Goal: Transaction & Acquisition: Purchase product/service

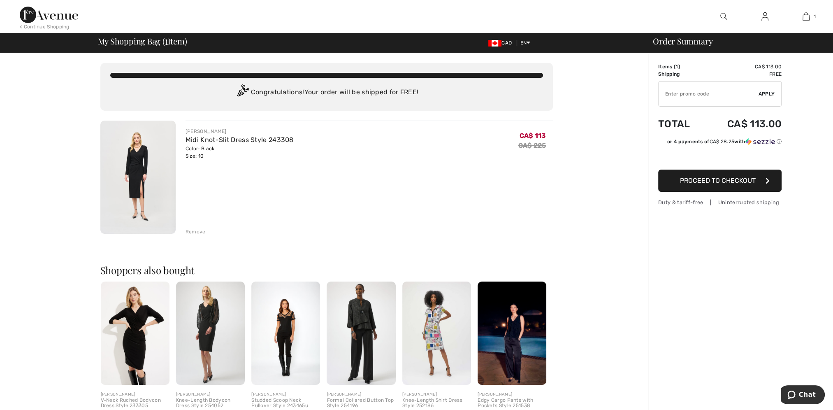
click at [719, 180] on span "Proceed to Checkout" at bounding box center [718, 180] width 76 height 8
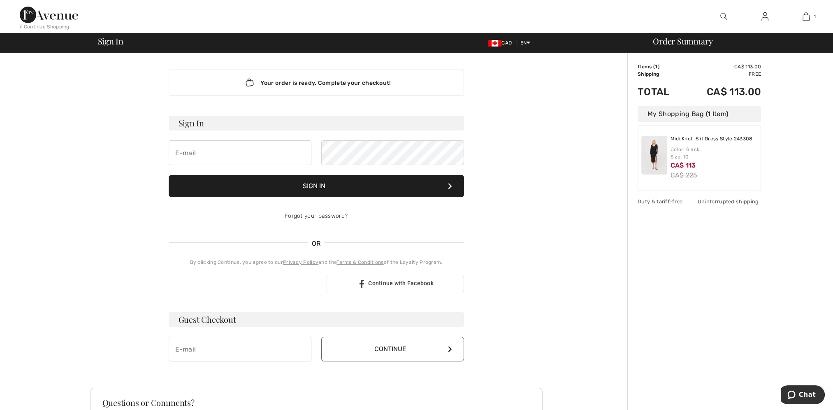
click at [211, 317] on h3 "Guest Checkout" at bounding box center [316, 319] width 295 height 15
click at [198, 345] on input "email" at bounding box center [240, 348] width 143 height 25
type input "korryndiehl@sasktel.net"
click at [398, 352] on button "Continue" at bounding box center [392, 348] width 143 height 25
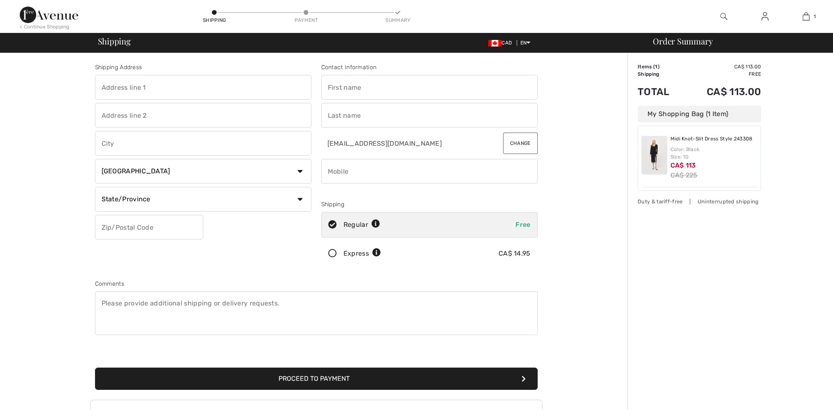
click at [188, 86] on input "text" at bounding box center [203, 87] width 216 height 25
type input "502 Neusch Crescent, Saskatoon, SK, Canada"
type input "502 Neusch Crescent"
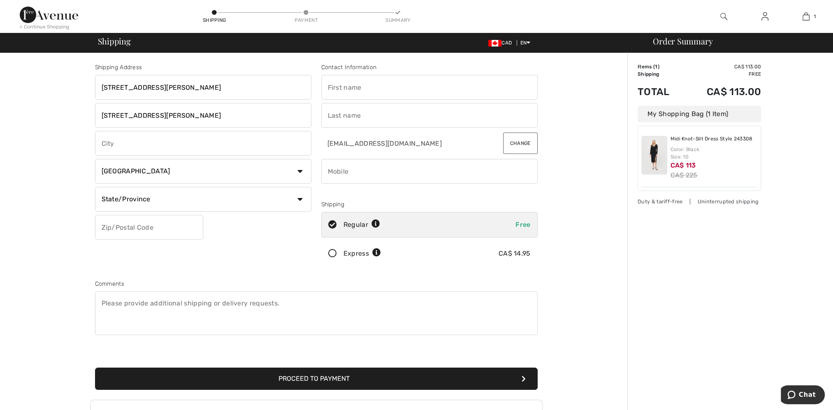
type input "Saskatoon"
select select "SK"
type input "S7K 7V6"
type input "Korryn"
type input "[PERSON_NAME]"
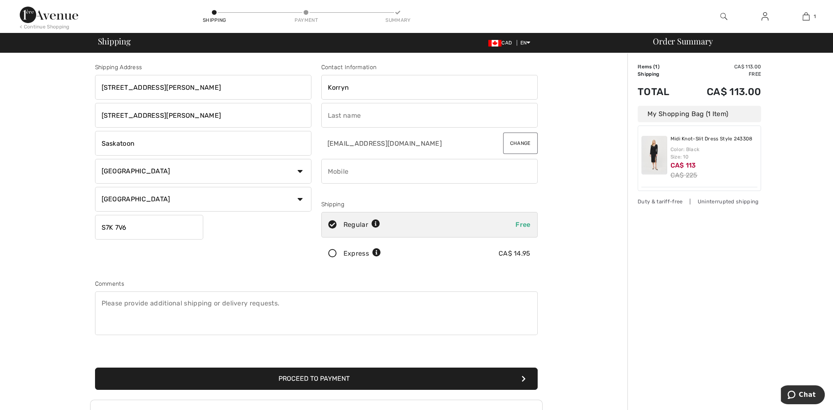
type input "3062706802"
type input "S7K7V6"
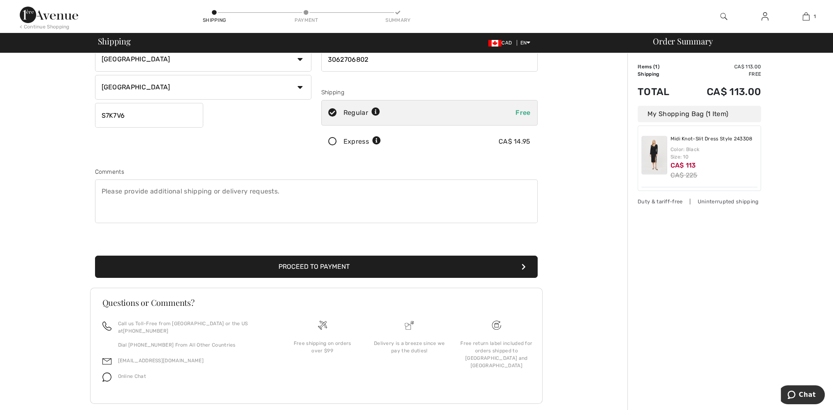
scroll to position [118, 0]
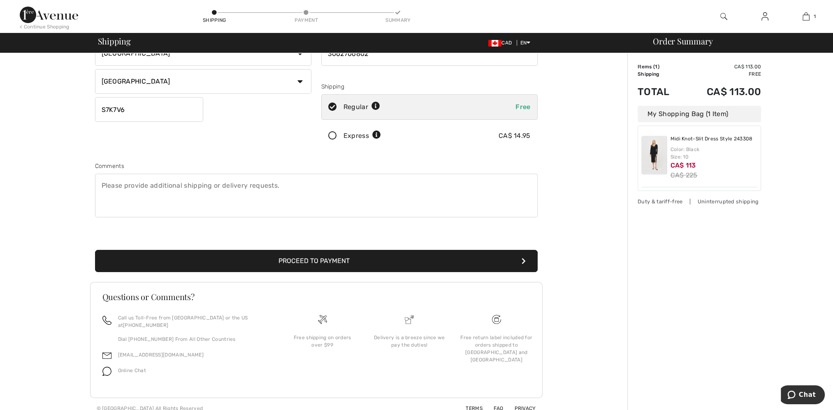
click at [314, 259] on button "Proceed to Payment" at bounding box center [316, 261] width 443 height 22
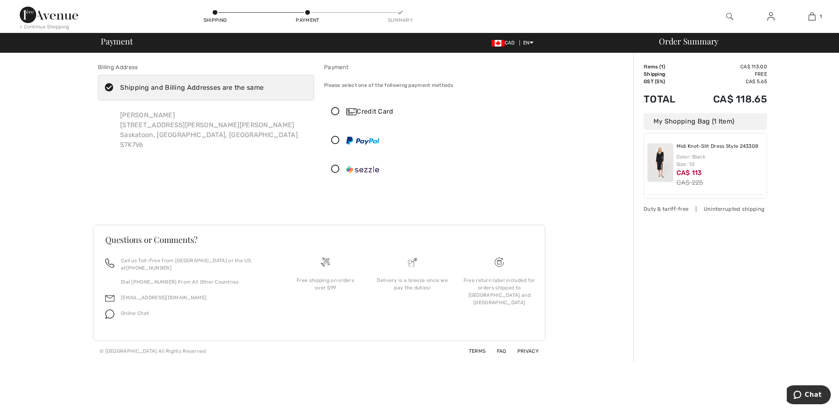
click at [683, 123] on div "My Shopping Bag (1 Item)" at bounding box center [705, 121] width 123 height 16
click at [680, 123] on div "My Shopping Bag (1 Item)" at bounding box center [705, 121] width 123 height 16
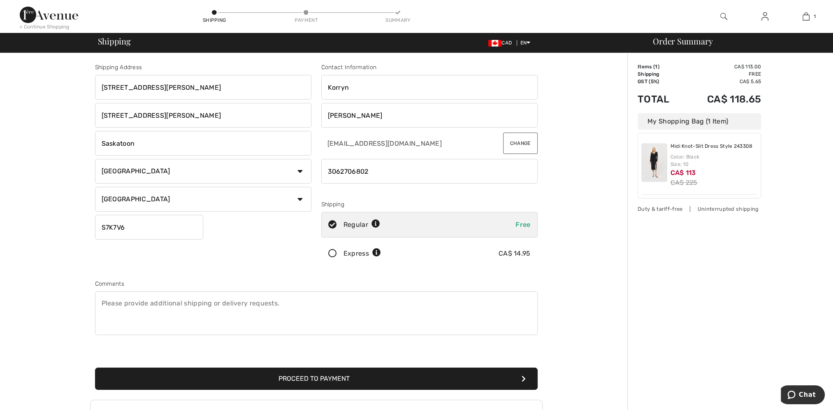
click at [344, 380] on button "Proceed to Payment" at bounding box center [316, 378] width 443 height 22
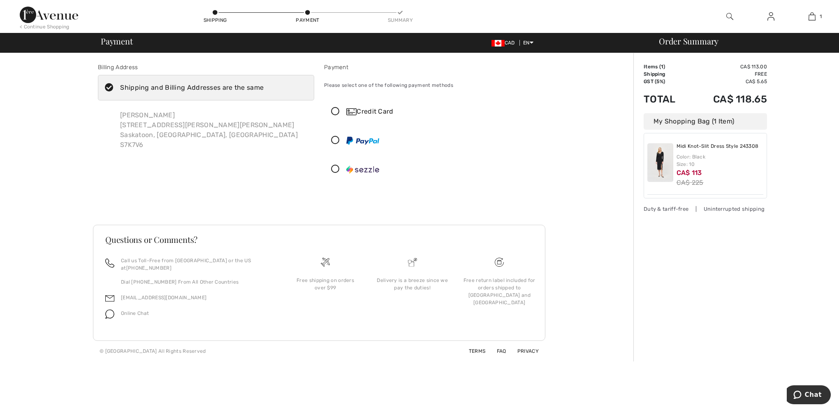
click at [333, 110] on icon at bounding box center [336, 111] width 22 height 9
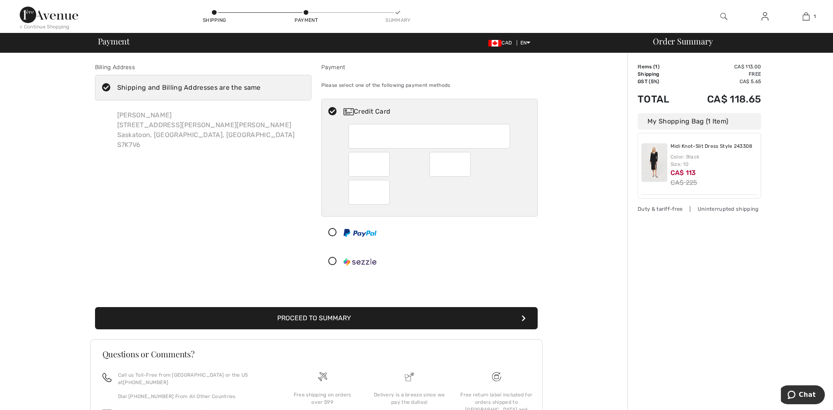
click at [554, 114] on div "Billing Address Shipping and Billing Addresses are the same Korryn Diehl 502 Ne…" at bounding box center [316, 264] width 622 height 422
click at [191, 130] on div "Korryn Diehl 502 Neusch Crescent, Saskatoon, Sk, Canada, 502 Neusch Crescent Sa…" at bounding box center [206, 130] width 191 height 53
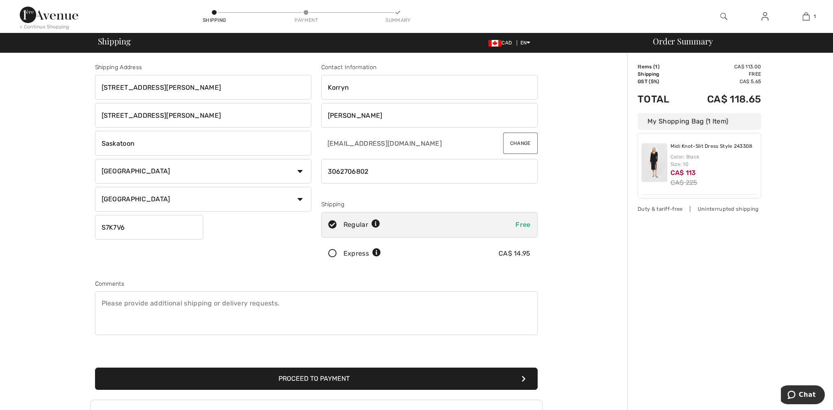
drag, startPoint x: 192, startPoint y: 118, endPoint x: 124, endPoint y: 114, distance: 68.0
click at [82, 118] on div "Shipping Address [STREET_ADDRESS][PERSON_NAME] [STREET_ADDRESS][PERSON_NAME] [G…" at bounding box center [316, 294] width 622 height 483
drag, startPoint x: 263, startPoint y: 102, endPoint x: 265, endPoint y: 91, distance: 11.0
click at [263, 100] on div "Shipping Address [STREET_ADDRESS][PERSON_NAME] [STREET_ADDRESS][PERSON_NAME] [G…" at bounding box center [203, 166] width 226 height 206
drag, startPoint x: 198, startPoint y: 87, endPoint x: 178, endPoint y: 89, distance: 20.2
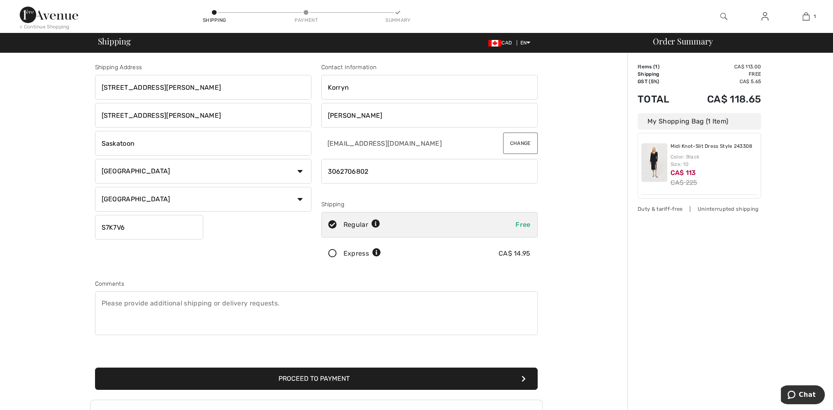
click at [178, 89] on input "502 Neusch Crescent, Saskatoon, SK, Canada" at bounding box center [203, 87] width 216 height 25
type input "502 Neusch Crescent,"
click at [74, 113] on div "Shipping Address 502 Neusch Crescent, 502 Neusch Crescent Saskatoon Country Can…" at bounding box center [316, 294] width 622 height 483
drag, startPoint x: 181, startPoint y: 109, endPoint x: 48, endPoint y: 109, distance: 133.3
click at [48, 109] on div "Shipping Address 502 Neusch Crescent, 502 Neusch Crescent Saskatoon Country Can…" at bounding box center [316, 294] width 622 height 483
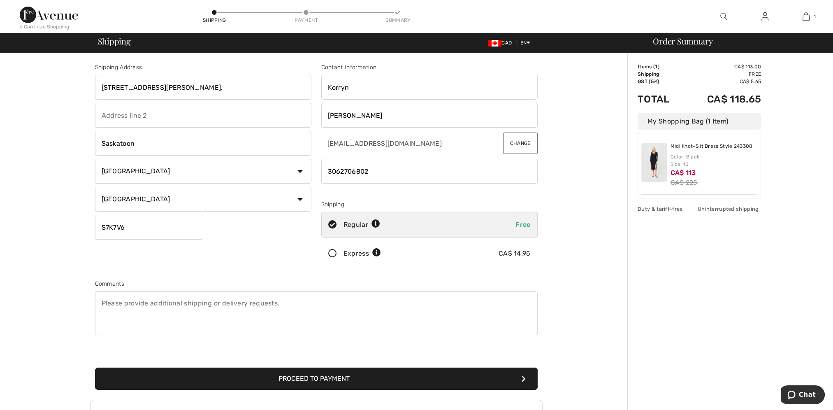
click at [58, 133] on div "Shipping Address 502 Neusch Crescent, Saskatoon Country Canada United States Af…" at bounding box center [316, 294] width 622 height 483
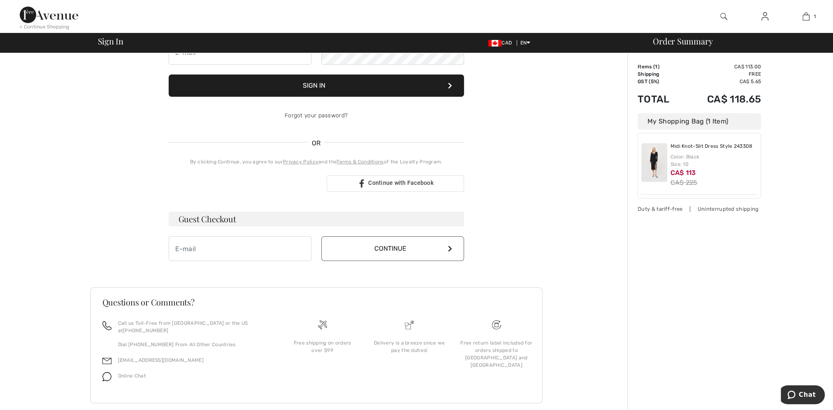
scroll to position [106, 0]
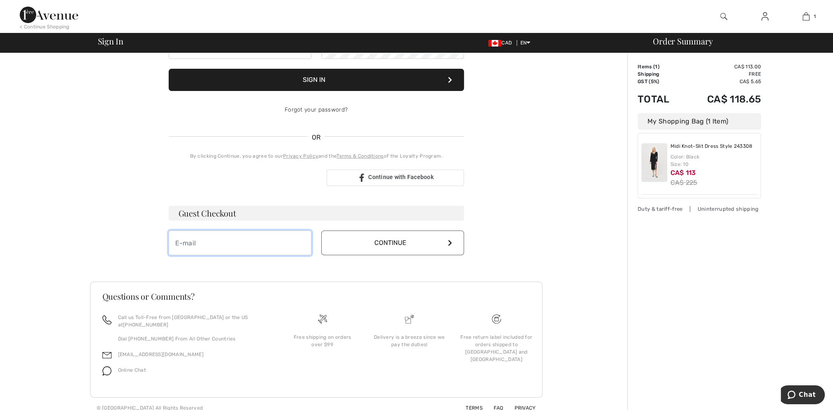
drag, startPoint x: 222, startPoint y: 250, endPoint x: 228, endPoint y: 248, distance: 6.0
click at [223, 249] on input "email" at bounding box center [240, 242] width 143 height 25
type input "korryndiehl@sasktel.net"
click at [391, 242] on button "Continue" at bounding box center [392, 242] width 143 height 25
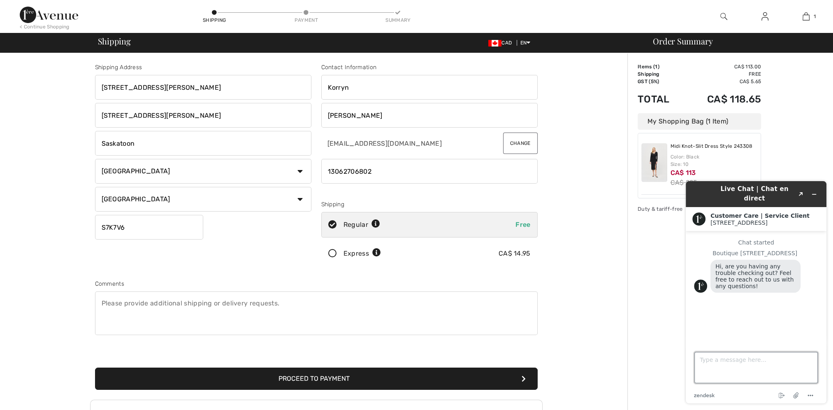
click at [734, 368] on textarea "Type a message here..." at bounding box center [755, 367] width 123 height 31
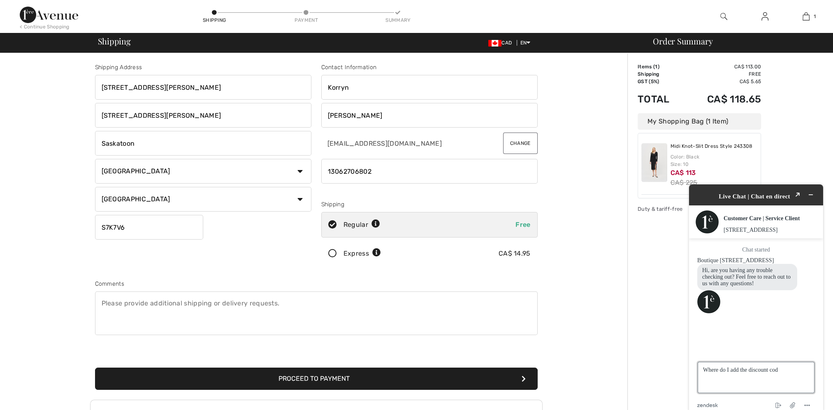
type textarea "Where do I add the discount code"
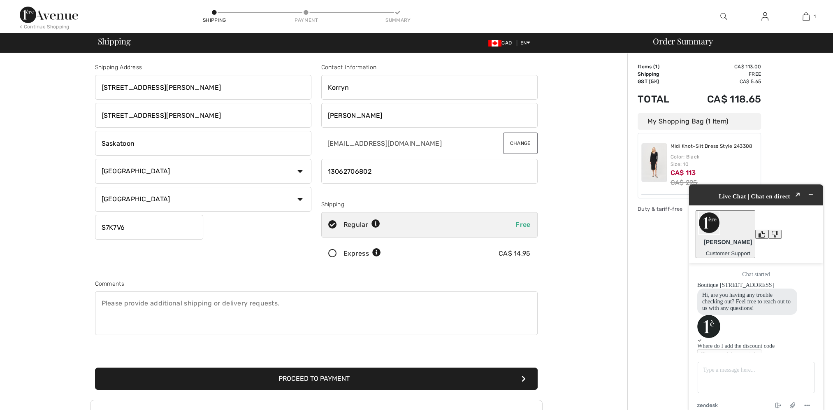
click at [344, 377] on button "Proceed to Payment" at bounding box center [316, 378] width 443 height 22
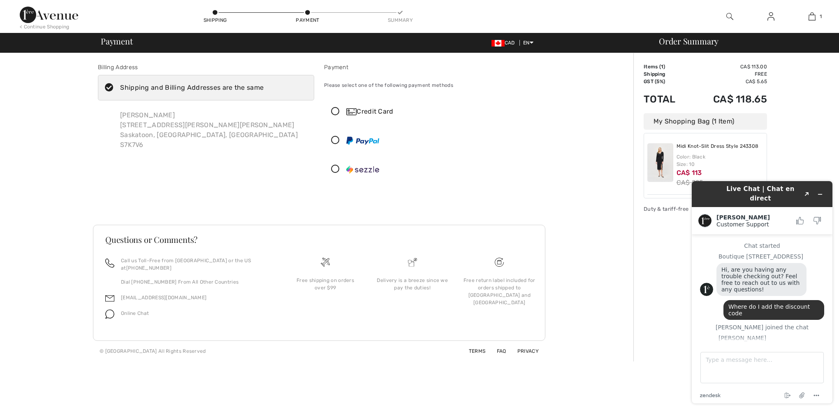
scroll to position [37, 0]
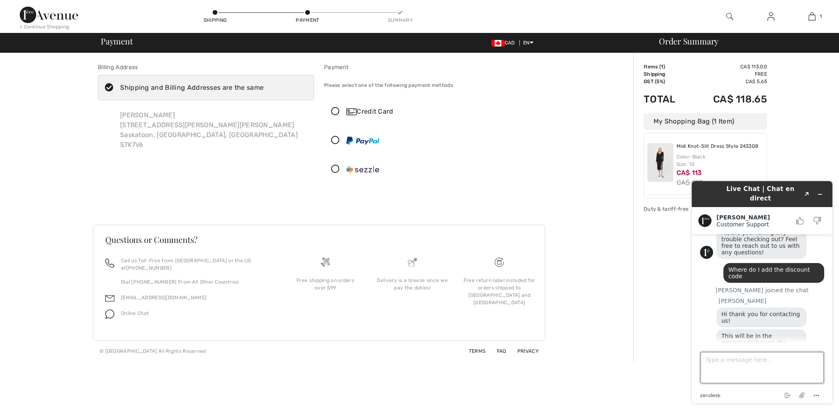
click at [745, 364] on textarea "Type a message here..." at bounding box center [761, 367] width 123 height 31
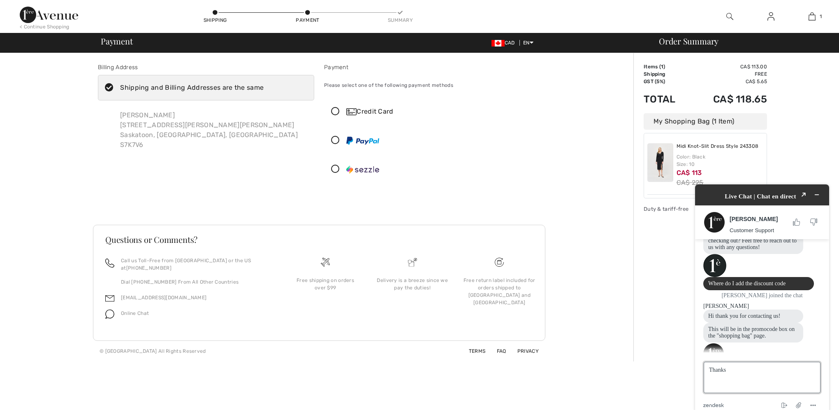
type textarea "Thanks!"
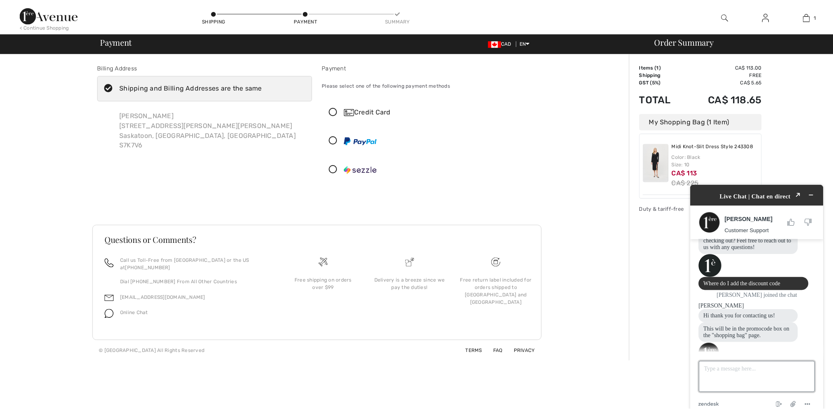
scroll to position [62, 0]
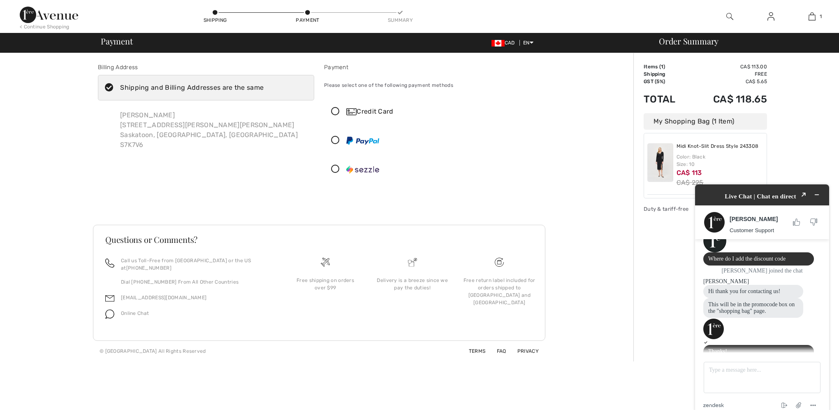
click at [337, 112] on icon at bounding box center [336, 111] width 22 height 9
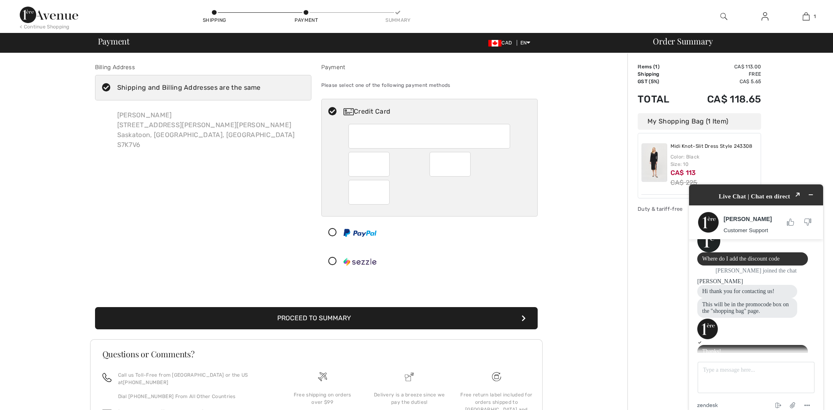
click at [677, 122] on div "My Shopping Bag (1 Item)" at bounding box center [699, 121] width 123 height 16
click at [512, 214] on div at bounding box center [430, 170] width 216 height 92
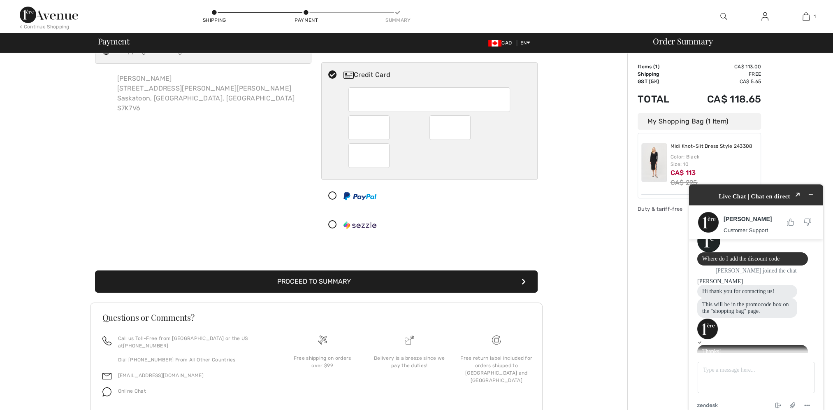
scroll to position [0, 0]
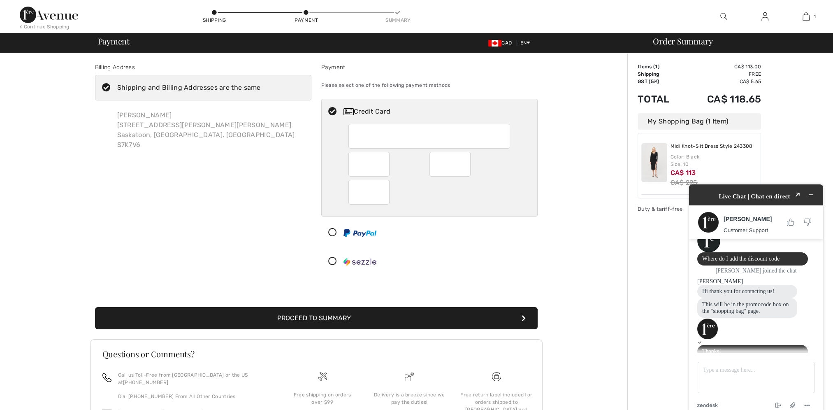
click at [799, 102] on div "Order Summary Details Items ( 1 ) CA$ 113.00 Promo code CA$ 0.00 Shipping Free …" at bounding box center [730, 264] width 206 height 422
click at [660, 39] on div "Order Summary" at bounding box center [735, 41] width 185 height 8
click at [111, 46] on div "Payment CAD EN English Français" at bounding box center [324, 43] width 452 height 12
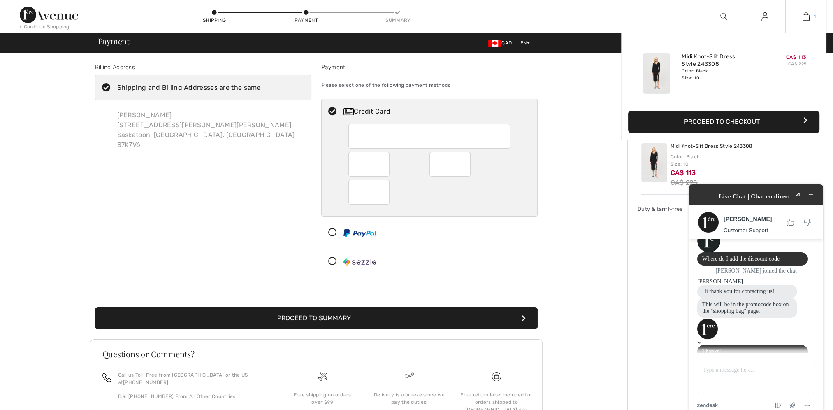
click at [804, 16] on img at bounding box center [805, 17] width 7 height 10
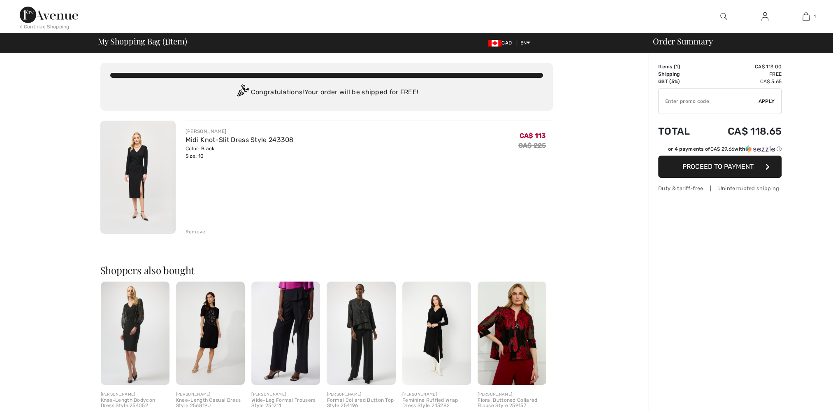
scroll to position [54, 0]
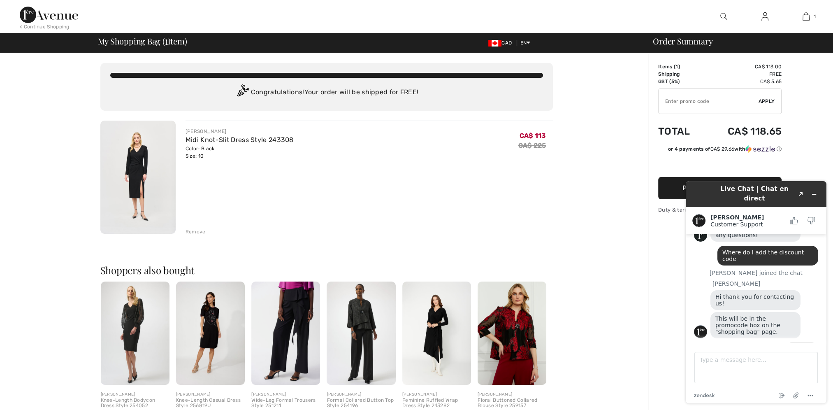
click at [732, 97] on input "TEXT" at bounding box center [708, 101] width 100 height 25
type input "NEW15"
click at [762, 98] on span "Apply" at bounding box center [766, 100] width 16 height 7
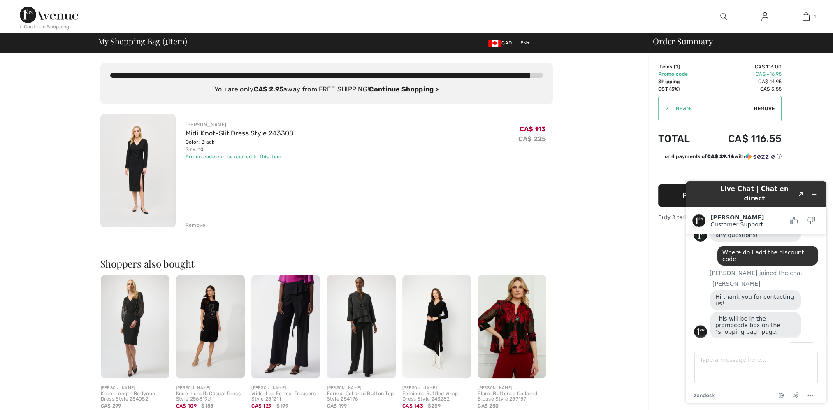
click at [819, 150] on div "Order Summary Details Items ( 1 ) CA$ 113.00 Promo code CA$ -16.95 Shipping CA$…" at bounding box center [740, 312] width 185 height 519
click at [668, 195] on button "Proceed to Payment" at bounding box center [719, 195] width 123 height 22
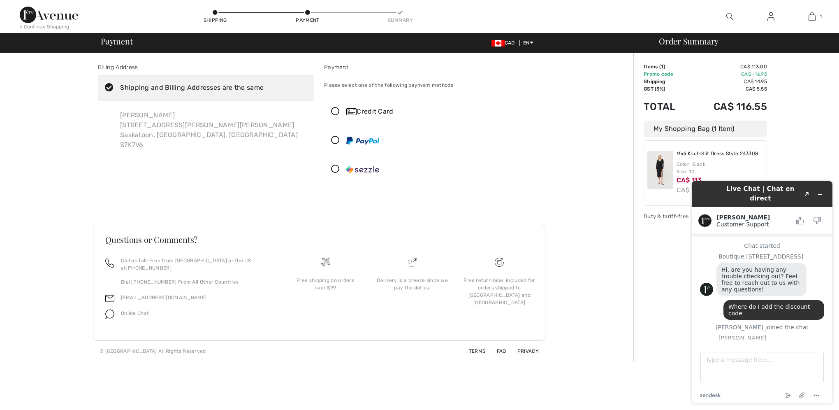
scroll to position [54, 0]
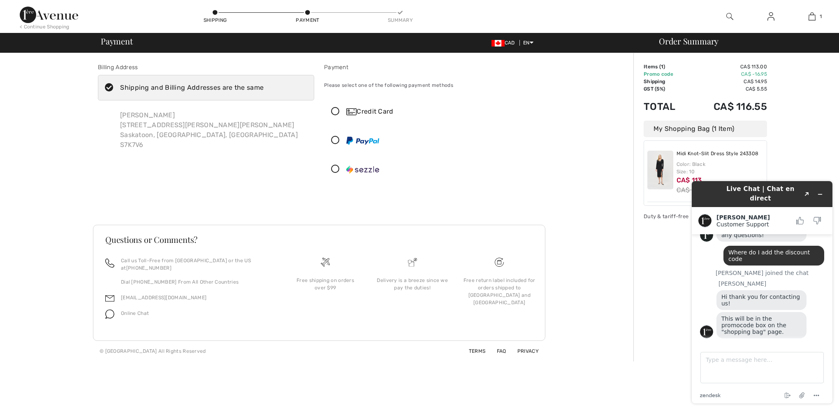
click at [216, 16] on div "Shipping" at bounding box center [215, 16] width 25 height 15
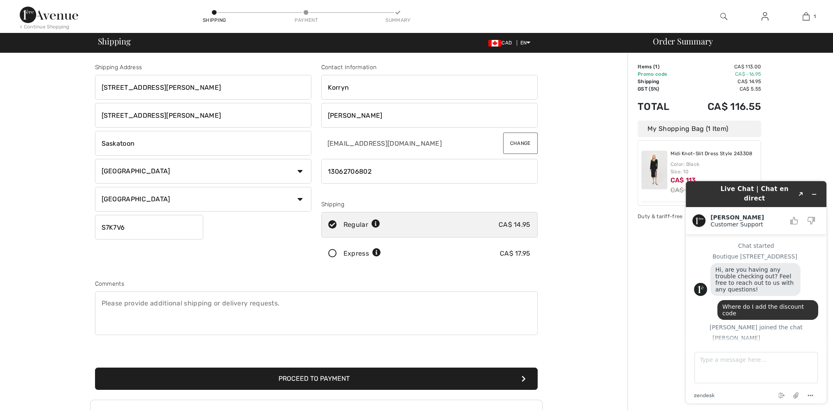
scroll to position [54, 0]
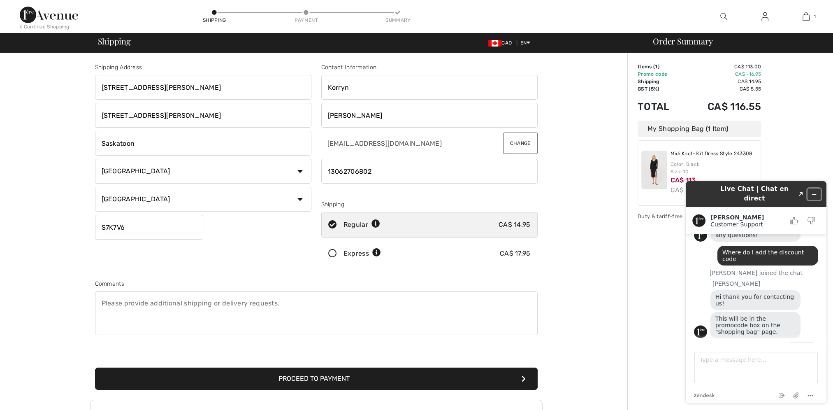
click at [813, 191] on icon "Minimize widget" at bounding box center [814, 194] width 6 height 6
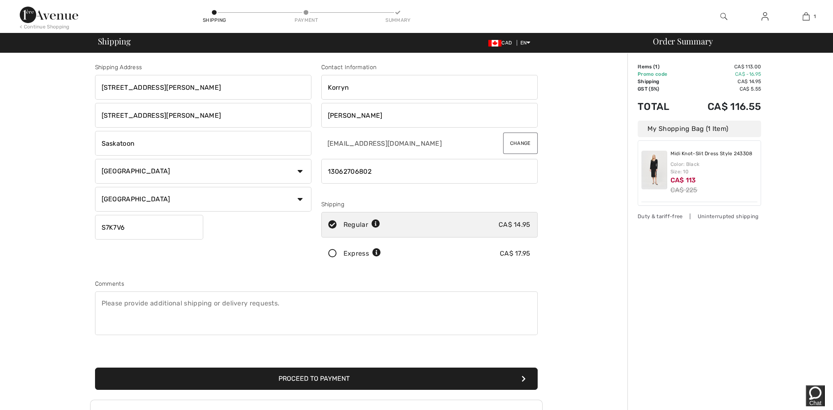
click at [329, 253] on icon at bounding box center [333, 253] width 22 height 9
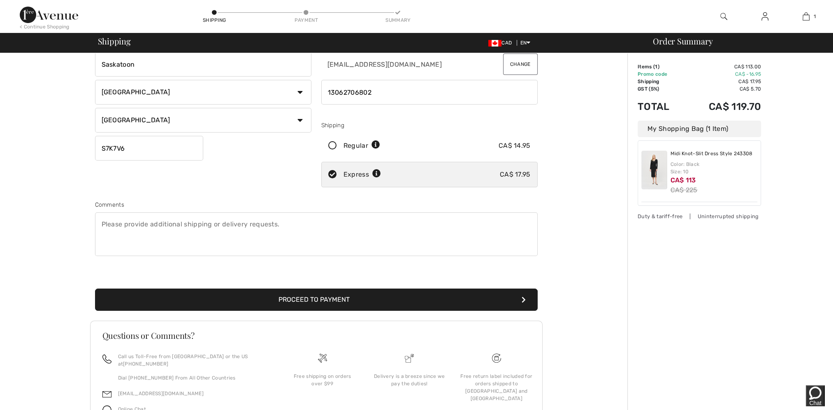
scroll to position [118, 0]
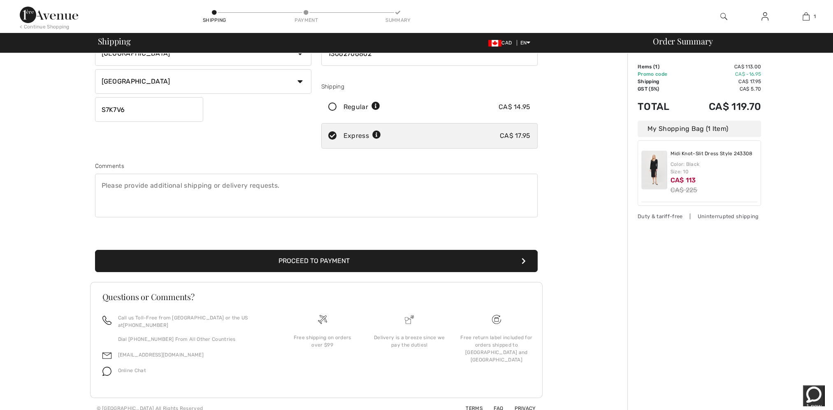
click at [347, 264] on button "Proceed to Payment" at bounding box center [316, 261] width 443 height 22
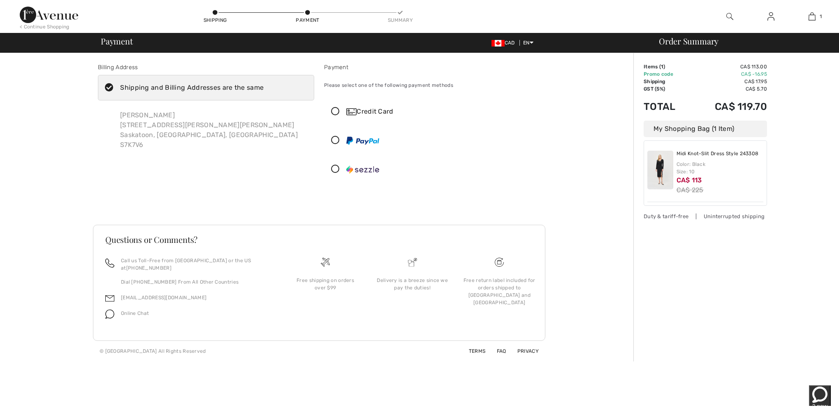
click at [334, 111] on icon at bounding box center [336, 111] width 22 height 9
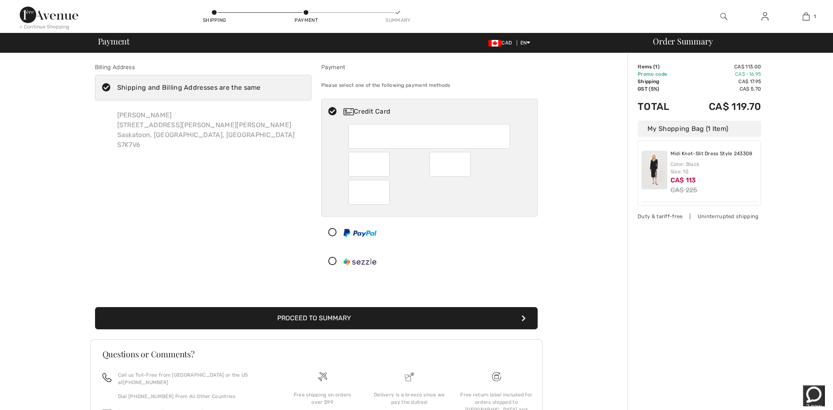
click at [434, 188] on div at bounding box center [429, 192] width 162 height 25
click at [404, 316] on button "Proceed to Summary" at bounding box center [316, 318] width 443 height 22
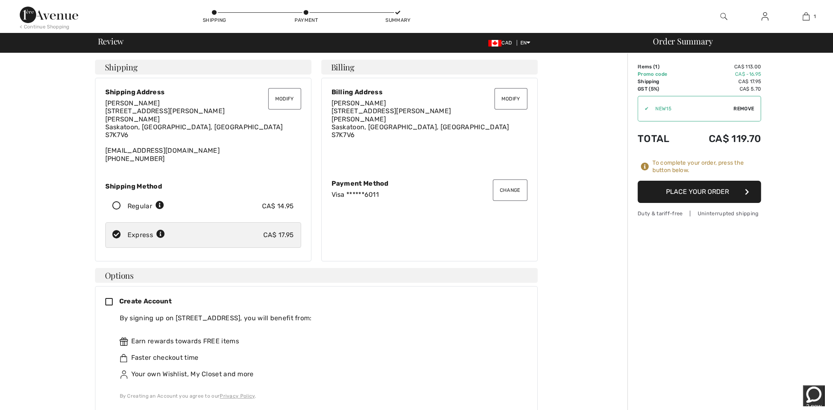
click at [115, 206] on icon at bounding box center [117, 206] width 22 height 9
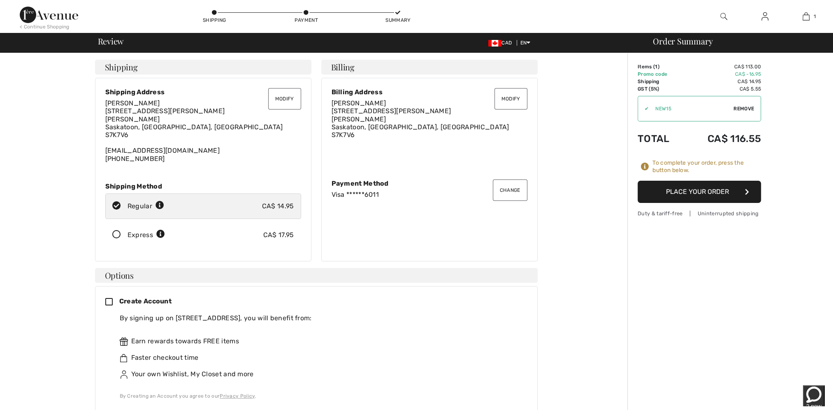
click at [115, 232] on icon at bounding box center [117, 234] width 22 height 9
radio input "true"
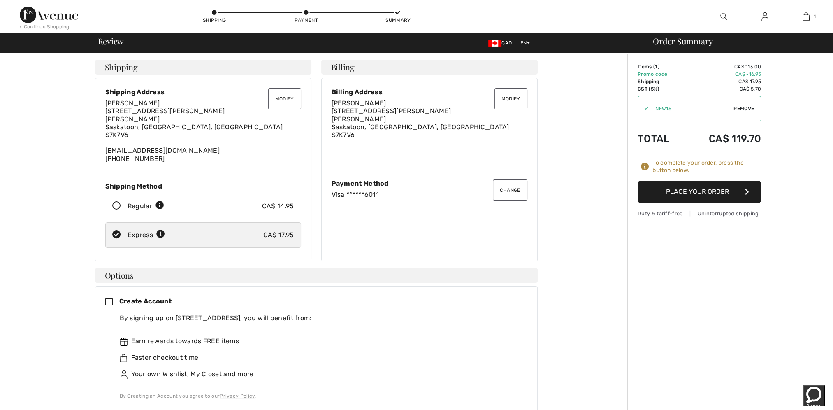
click at [704, 190] on button "Place Your Order" at bounding box center [699, 192] width 123 height 22
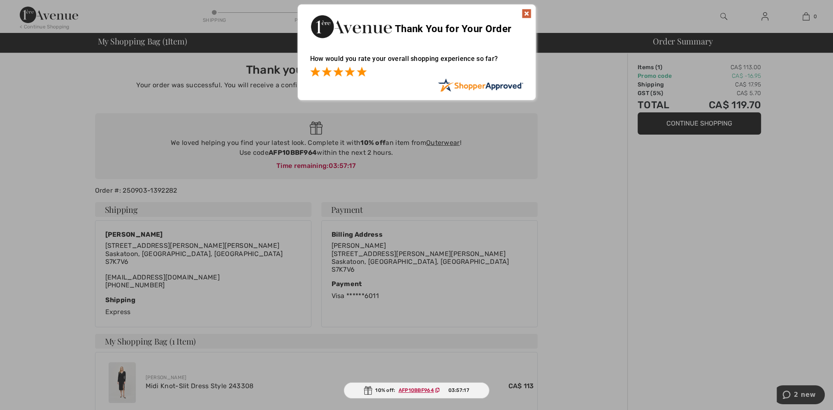
click at [364, 71] on span at bounding box center [362, 72] width 10 height 10
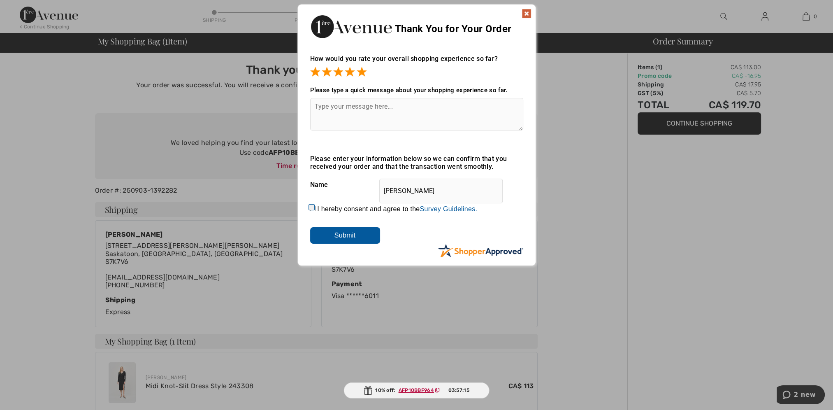
click at [526, 11] on img at bounding box center [527, 14] width 10 height 10
